Goal: Use online tool/utility

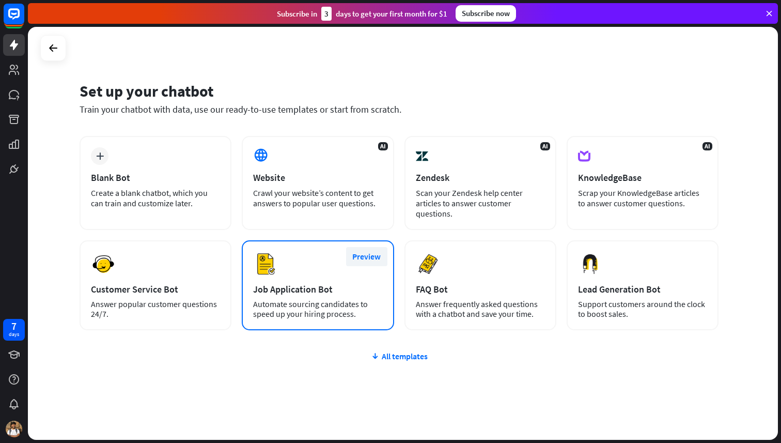
click at [365, 254] on button "Preview" at bounding box center [366, 256] width 41 height 19
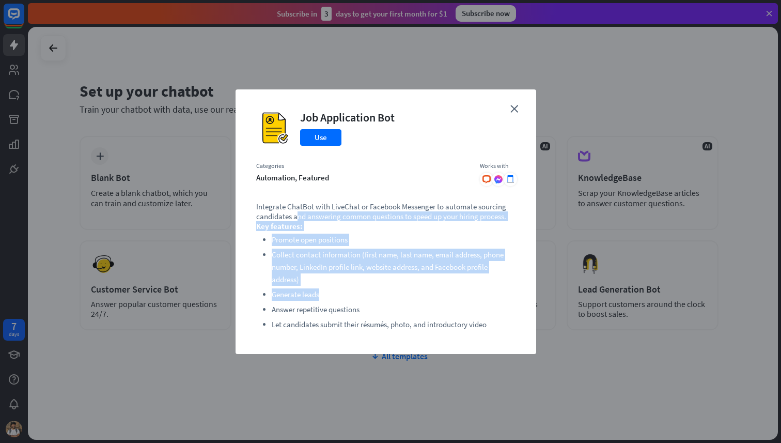
drag, startPoint x: 296, startPoint y: 216, endPoint x: 376, endPoint y: 299, distance: 115.1
click at [377, 299] on div "Integrate ChatBot with LiveChat or Facebook Messenger to automate sourcing cand…" at bounding box center [385, 267] width 259 height 132
click at [376, 299] on li "Generate leads" at bounding box center [394, 294] width 244 height 12
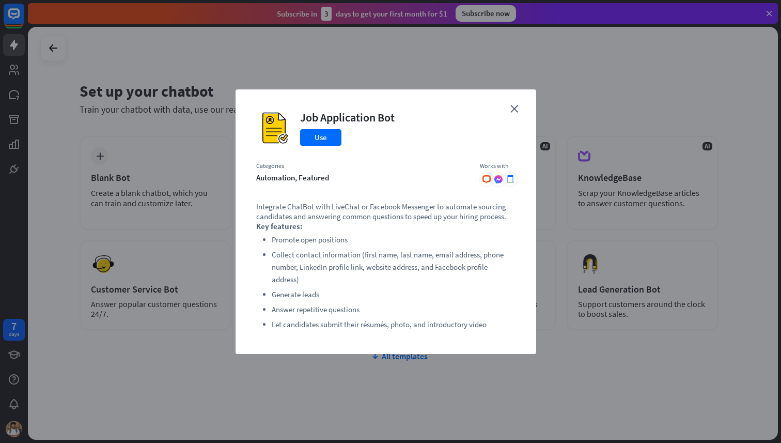
click at [170, 277] on div "close Job Application Bot Use Categories automation, featured Works with .cls-1…" at bounding box center [390, 221] width 781 height 443
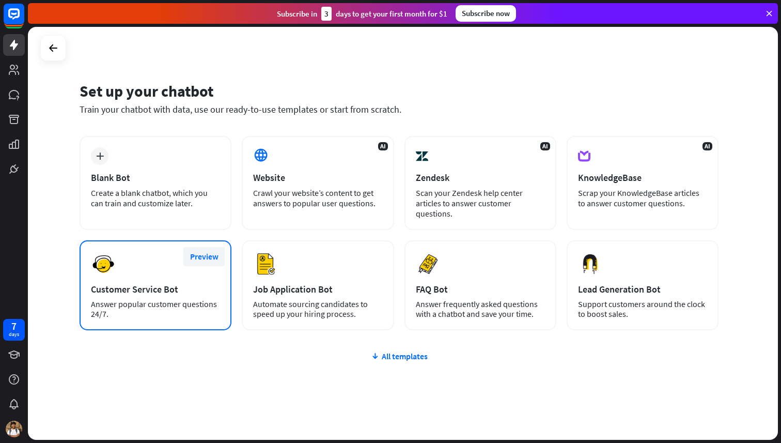
click at [199, 256] on button "Preview" at bounding box center [203, 256] width 41 height 19
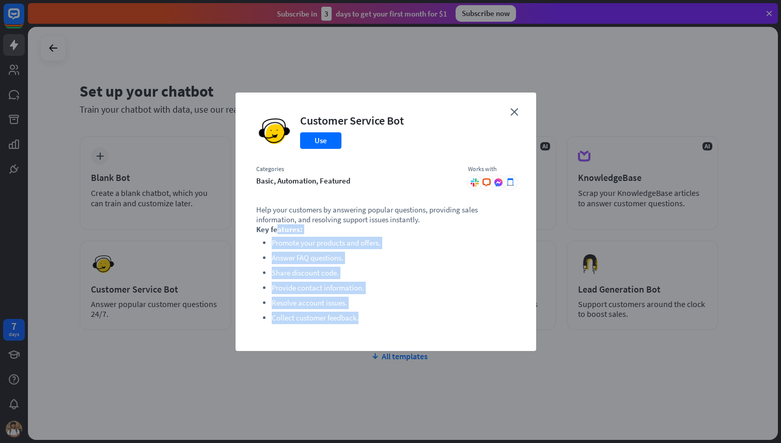
drag, startPoint x: 277, startPoint y: 227, endPoint x: 391, endPoint y: 340, distance: 160.4
click at [391, 340] on div "close Customer Service Bot Use Categories basic, automation, featured Works wit…" at bounding box center [386, 221] width 301 height 258
click at [390, 340] on div "close Customer Service Bot Use Categories basic, automation, featured Works wit…" at bounding box center [386, 221] width 301 height 258
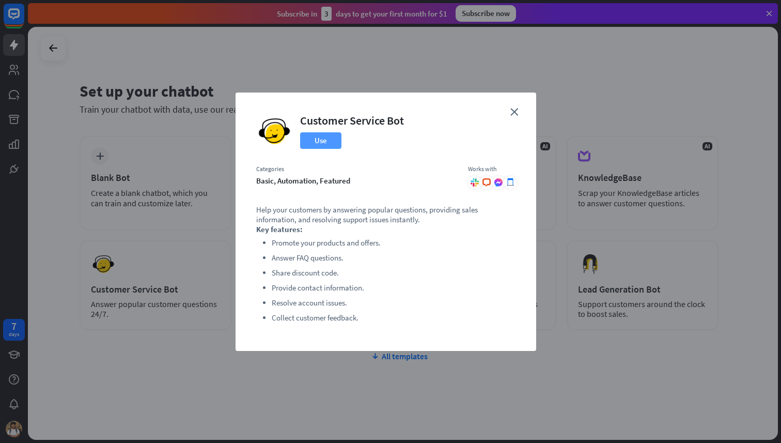
click at [319, 134] on button "Use" at bounding box center [320, 140] width 41 height 17
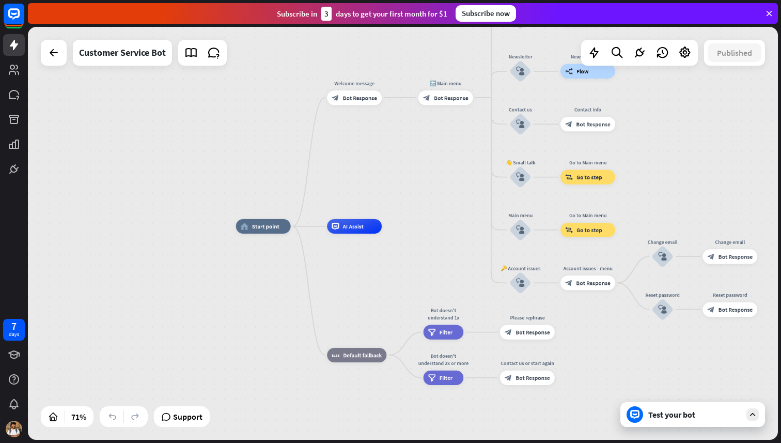
drag, startPoint x: 408, startPoint y: 175, endPoint x: 281, endPoint y: 326, distance: 197.6
click at [284, 323] on div "home_2 Start point Welcome message block_bot_response Bot Response 🔙 Main menu …" at bounding box center [403, 233] width 750 height 413
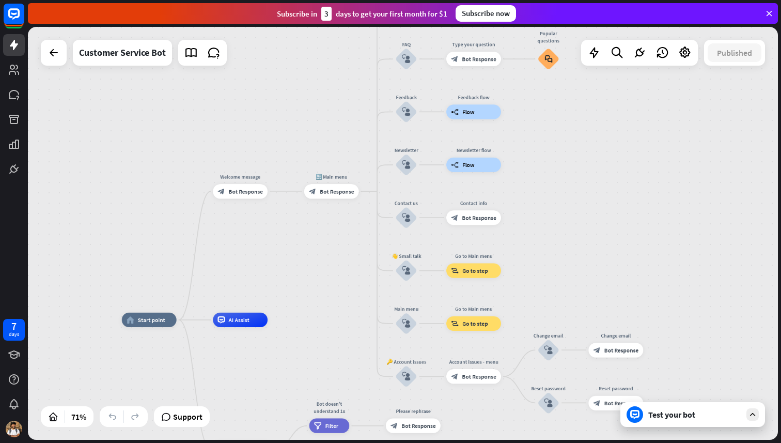
drag, startPoint x: 581, startPoint y: 167, endPoint x: 594, endPoint y: 91, distance: 77.0
click at [594, 91] on div "home_2 Start point Welcome message block_bot_response Bot Response 🔙 Main menu …" at bounding box center [403, 233] width 750 height 413
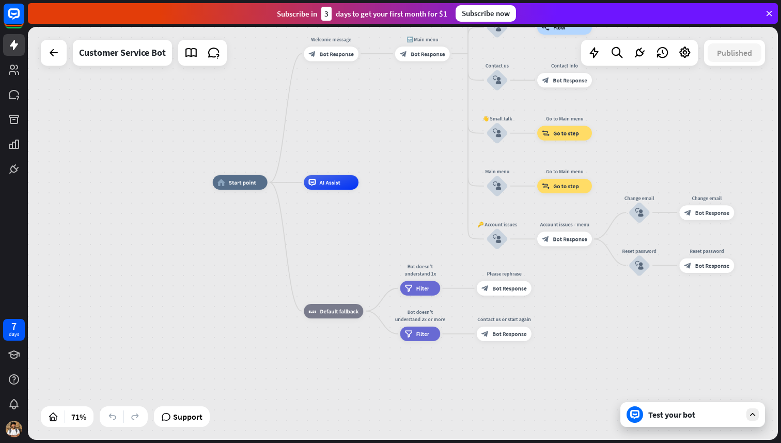
drag, startPoint x: 299, startPoint y: 269, endPoint x: 422, endPoint y: 92, distance: 214.8
click at [422, 92] on div "home_2 Start point Welcome message block_bot_response Bot Response 🔙 Main menu …" at bounding box center [403, 233] width 750 height 413
